Goal: Task Accomplishment & Management: Manage account settings

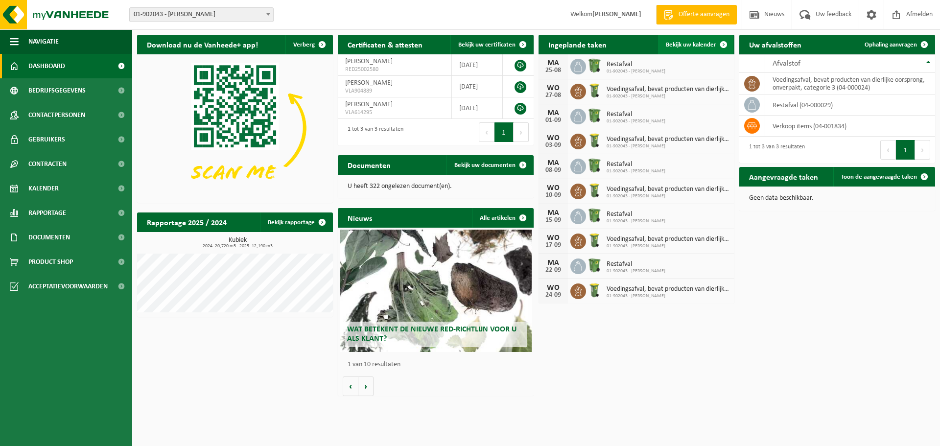
click at [682, 42] on span "Bekijk uw kalender" at bounding box center [691, 45] width 50 height 6
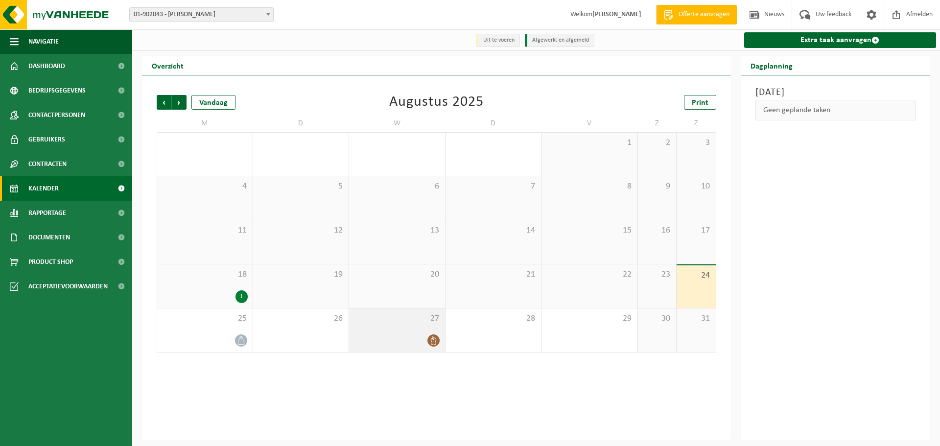
click at [393, 333] on div "27" at bounding box center [397, 331] width 96 height 44
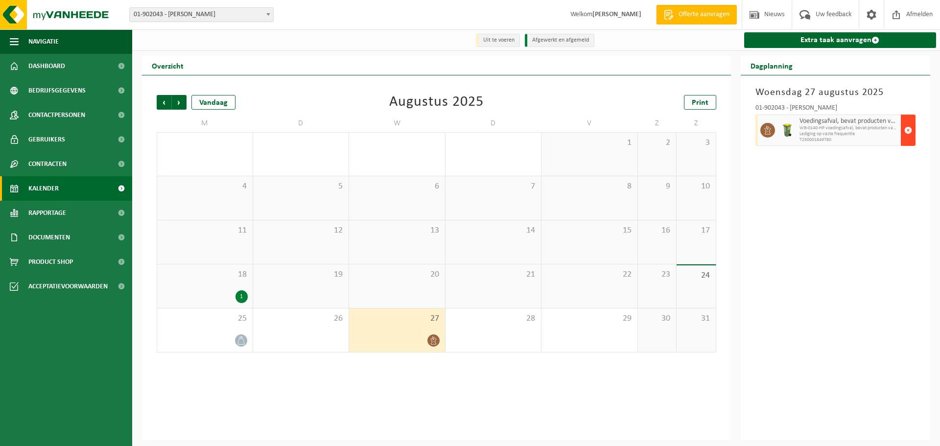
click at [908, 127] on span "button" at bounding box center [909, 130] width 8 height 20
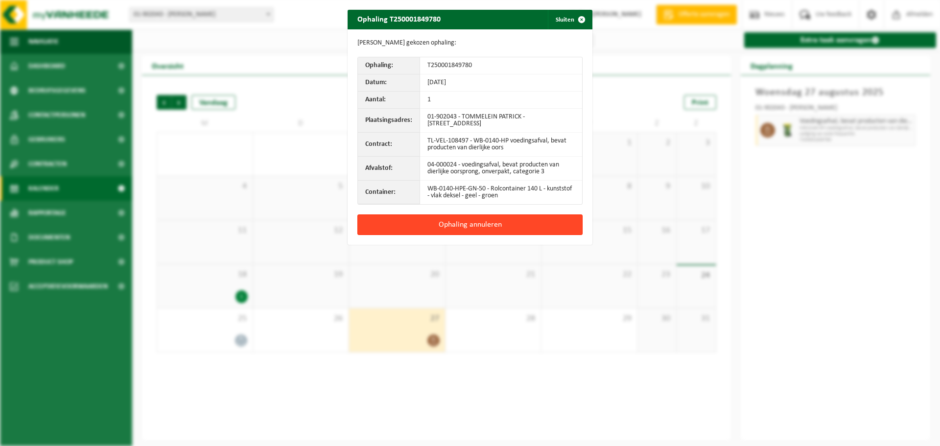
click at [479, 224] on button "Ophaling annuleren" at bounding box center [469, 224] width 225 height 21
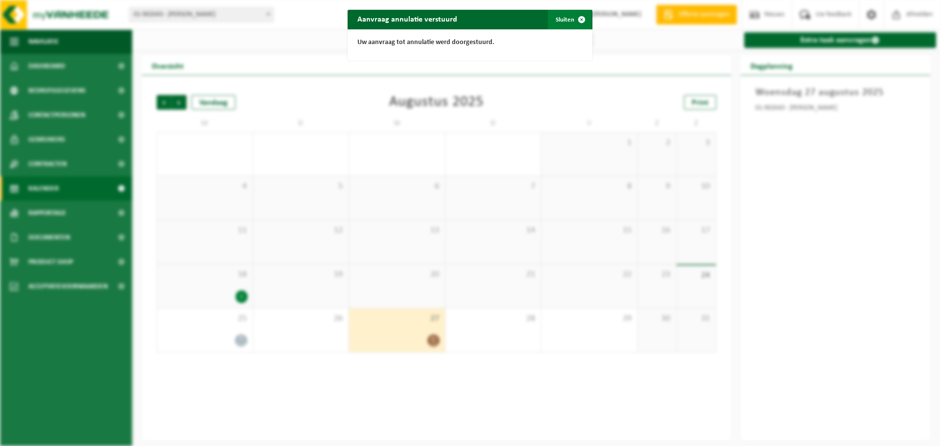
click at [565, 19] on button "Sluiten" at bounding box center [570, 20] width 44 height 20
